Goal: Task Accomplishment & Management: Use online tool/utility

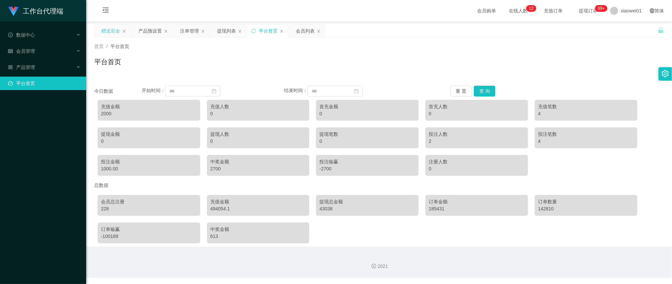
click at [111, 32] on div "赠送彩金" at bounding box center [110, 31] width 19 height 13
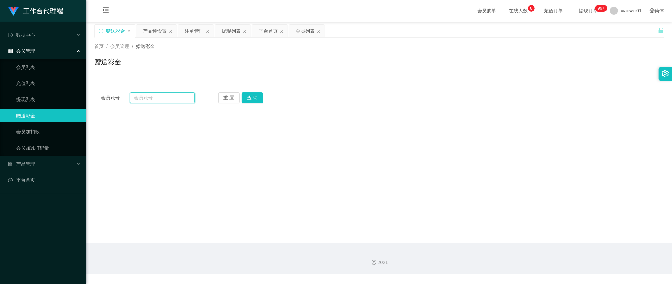
click at [167, 99] on input "text" at bounding box center [162, 98] width 65 height 11
paste input "YOUTUBE123"
type input "YOUTUBE123"
click at [253, 97] on button "查 询" at bounding box center [253, 98] width 22 height 11
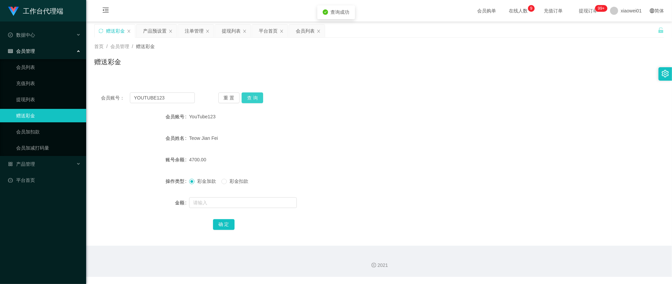
click at [253, 97] on button "查 询" at bounding box center [253, 98] width 22 height 11
click at [258, 98] on button "查 询" at bounding box center [253, 98] width 22 height 11
click at [337, 108] on div "会员账号： YOUTUBE123 重 置 查 询 会员账号 YouTube123 会员姓名 [PERSON_NAME] 账号余额 8700.00 操作类型 彩…" at bounding box center [379, 166] width 570 height 160
click at [254, 97] on button "查 询" at bounding box center [253, 98] width 22 height 11
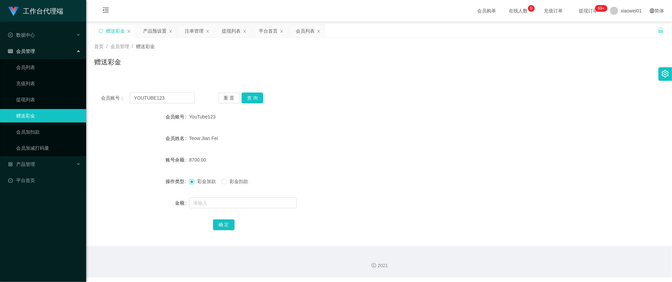
click at [104, 30] on div "赠送彩金" at bounding box center [115, 31] width 40 height 13
click at [263, 28] on div "平台首页" at bounding box center [268, 31] width 19 height 13
